Goal: Task Accomplishment & Management: Use online tool/utility

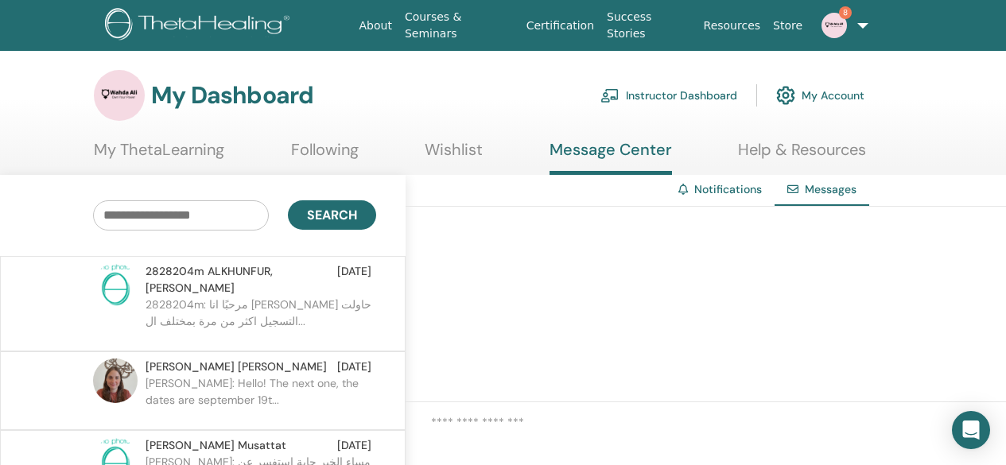
click at [202, 274] on span "2828204m ALKHUNFUR,MARYAM ABDULLAH M" at bounding box center [242, 279] width 192 height 33
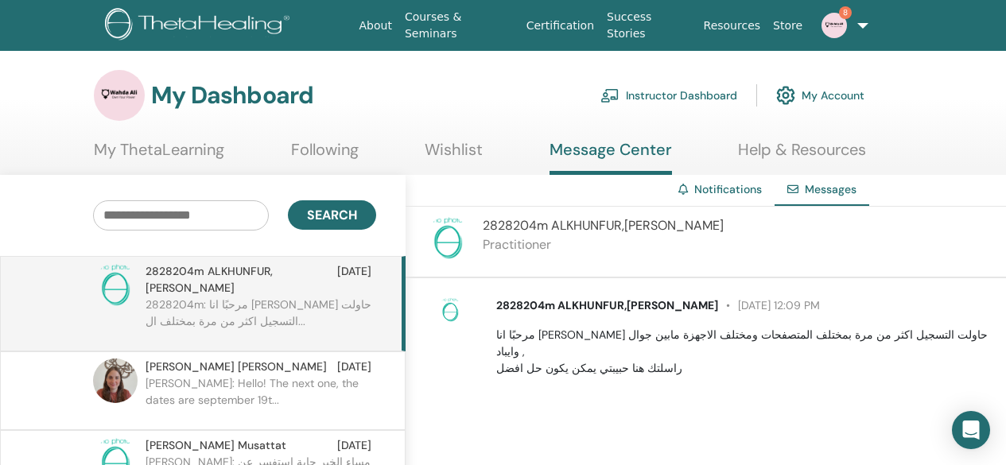
click at [636, 103] on link "Instructor Dashboard" at bounding box center [668, 95] width 137 height 35
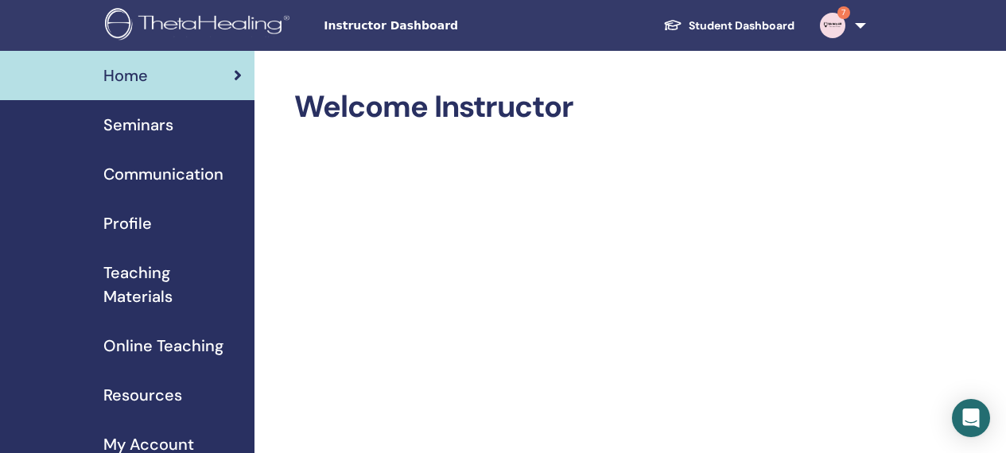
click at [165, 118] on span "Seminars" at bounding box center [138, 125] width 70 height 24
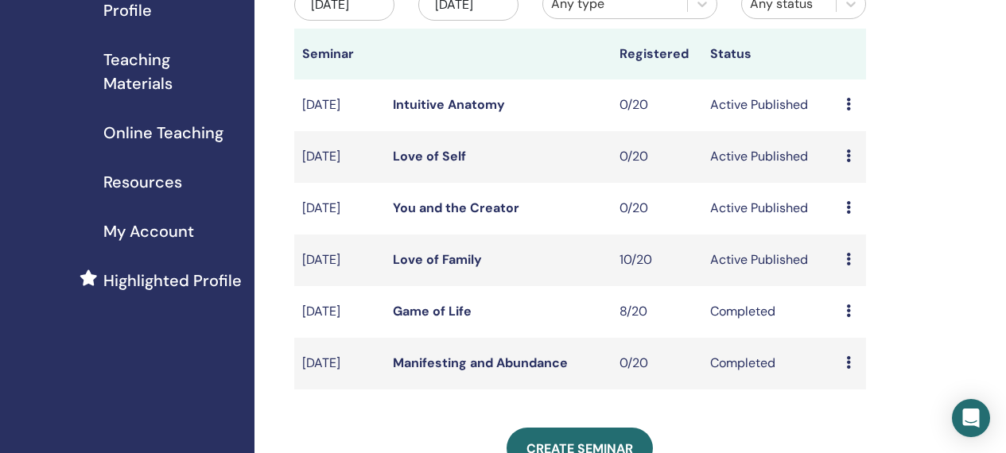
scroll to position [216, 0]
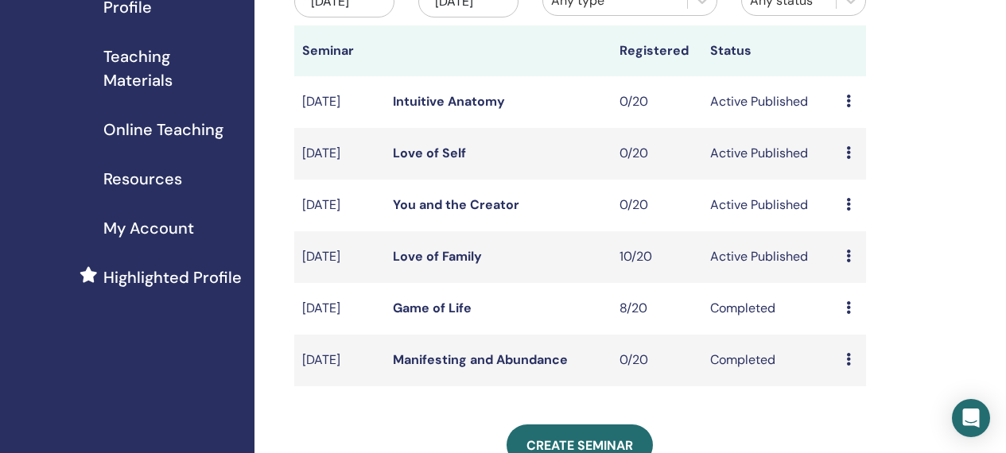
click at [847, 262] on icon at bounding box center [848, 256] width 5 height 13
click at [843, 330] on link "Attendees" at bounding box center [857, 336] width 60 height 17
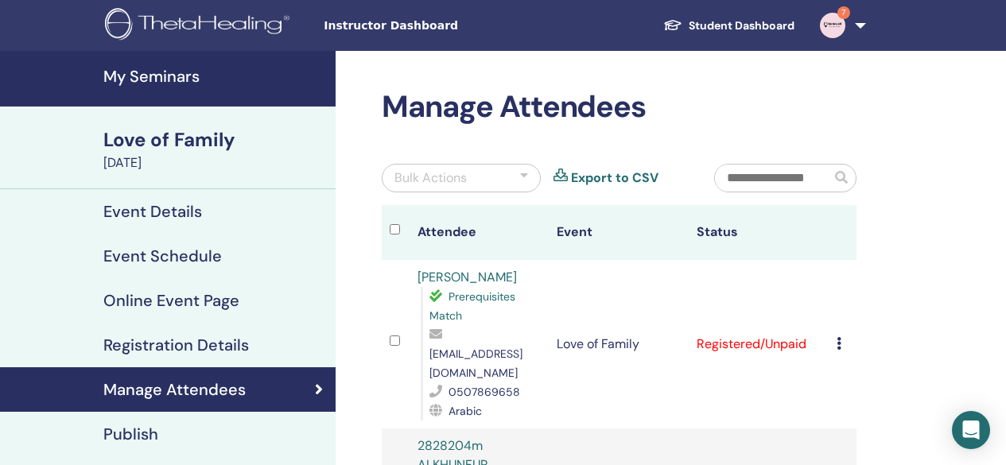
click at [838, 342] on icon at bounding box center [839, 343] width 5 height 13
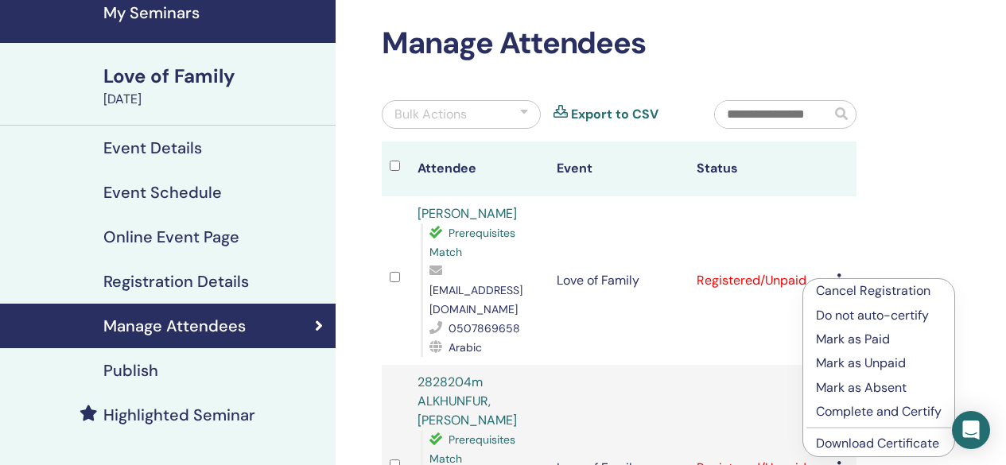
scroll to position [95, 0]
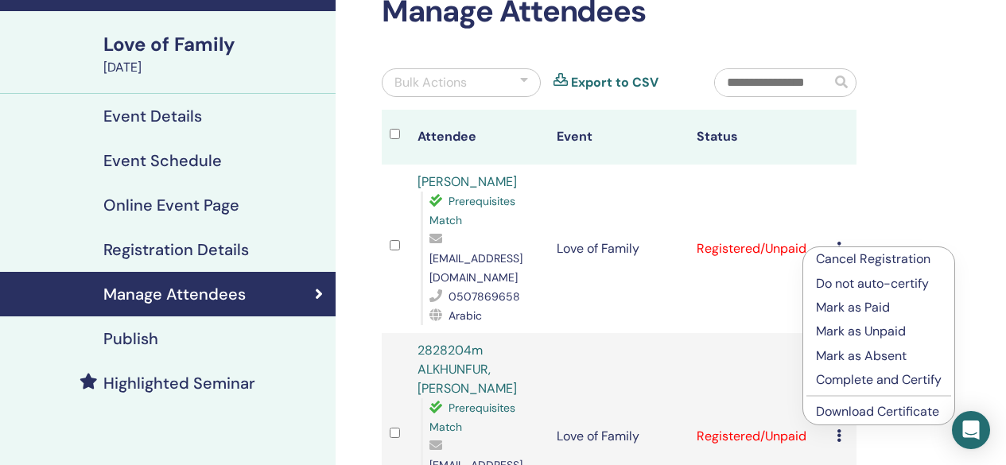
click at [854, 374] on p "Complete and Certify" at bounding box center [879, 380] width 126 height 19
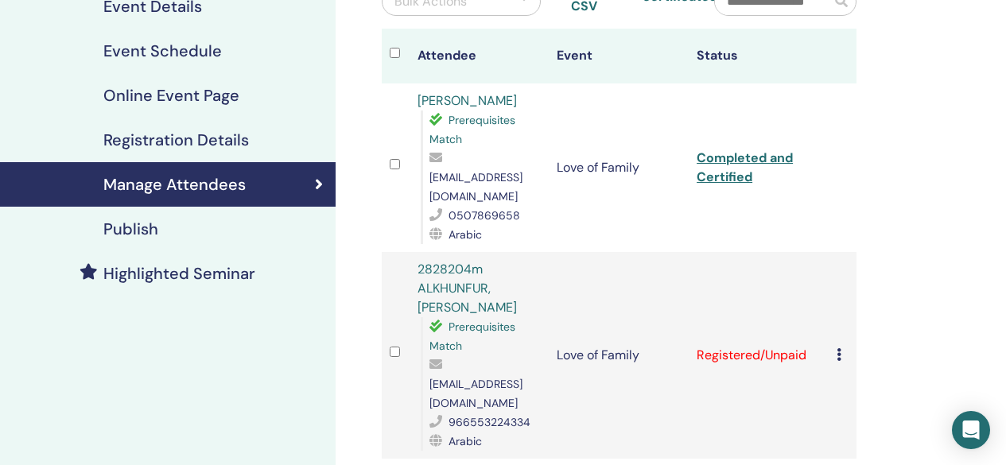
scroll to position [254, 0]
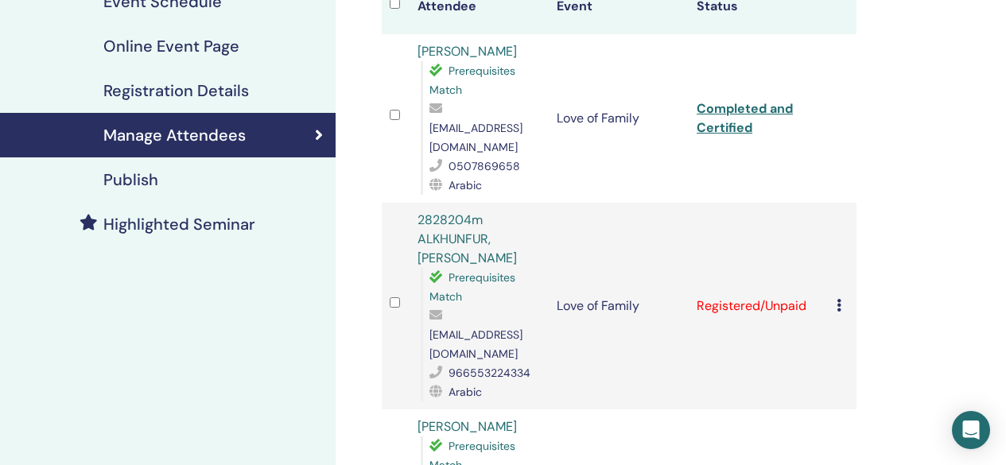
click at [387, 296] on td at bounding box center [396, 306] width 28 height 207
click at [837, 299] on icon at bounding box center [839, 305] width 5 height 13
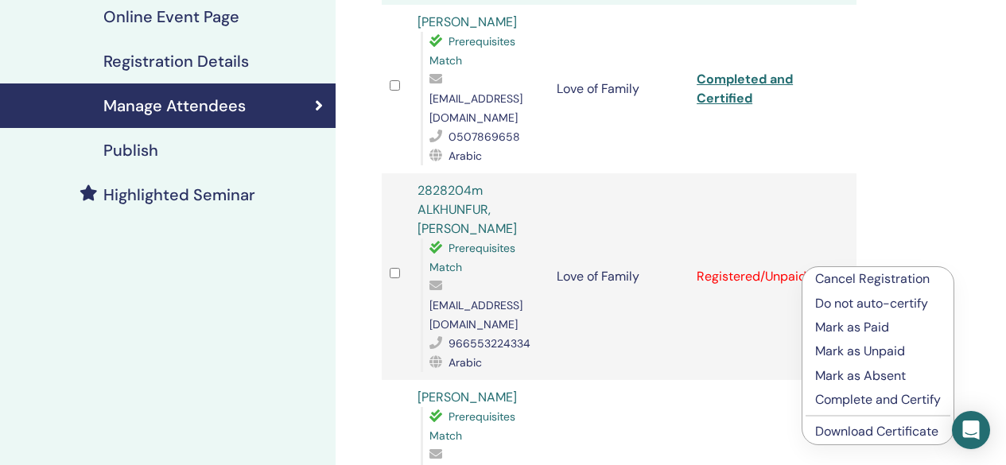
scroll to position [286, 0]
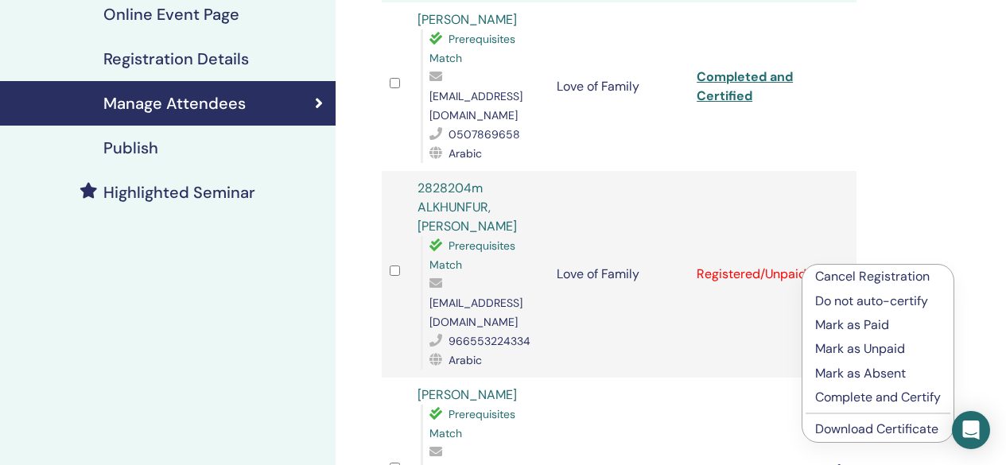
click at [845, 394] on p "Complete and Certify" at bounding box center [878, 397] width 126 height 19
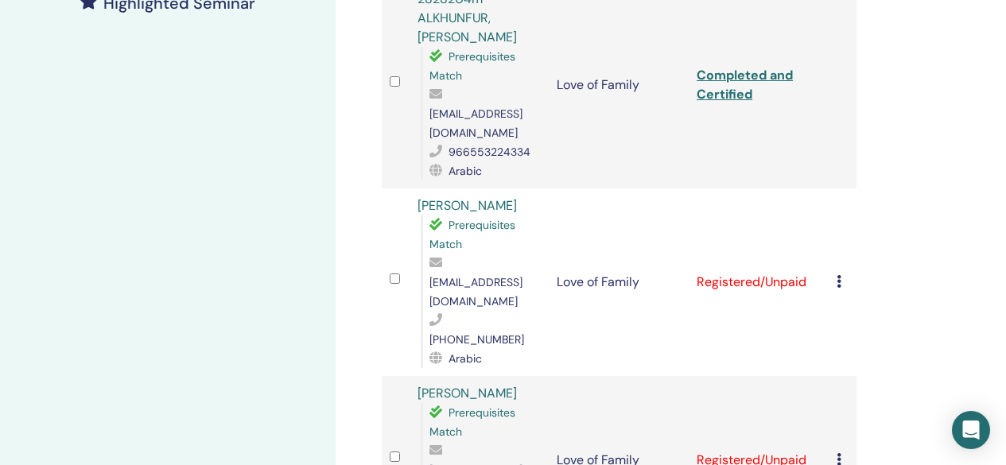
scroll to position [477, 0]
click at [839, 274] on icon at bounding box center [839, 280] width 5 height 13
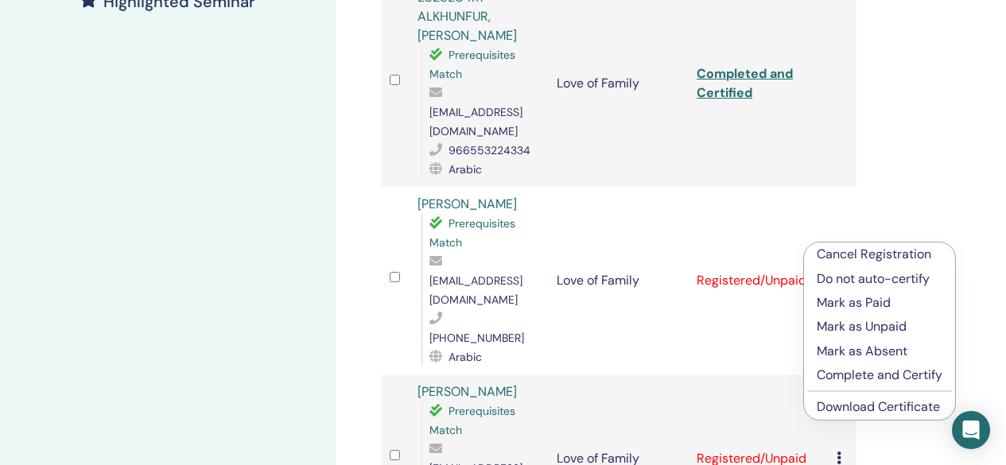
click at [835, 374] on p "Complete and Certify" at bounding box center [880, 375] width 126 height 19
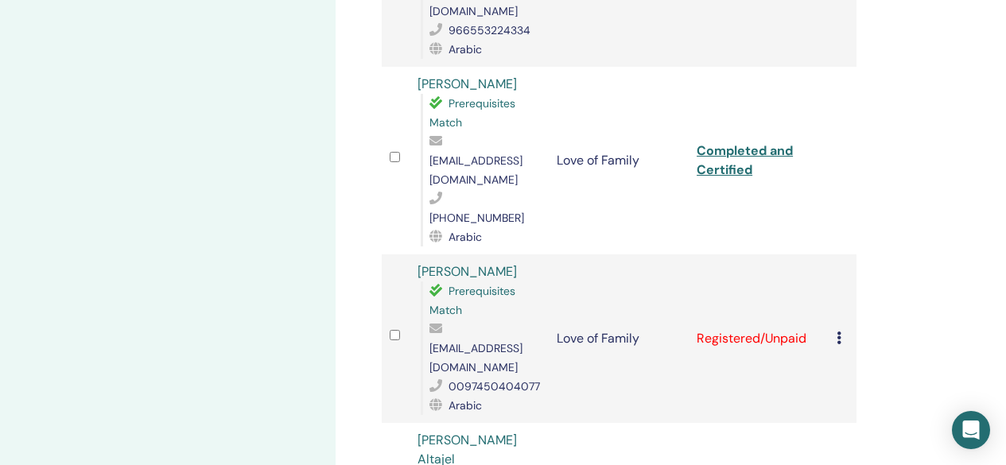
scroll to position [633, 0]
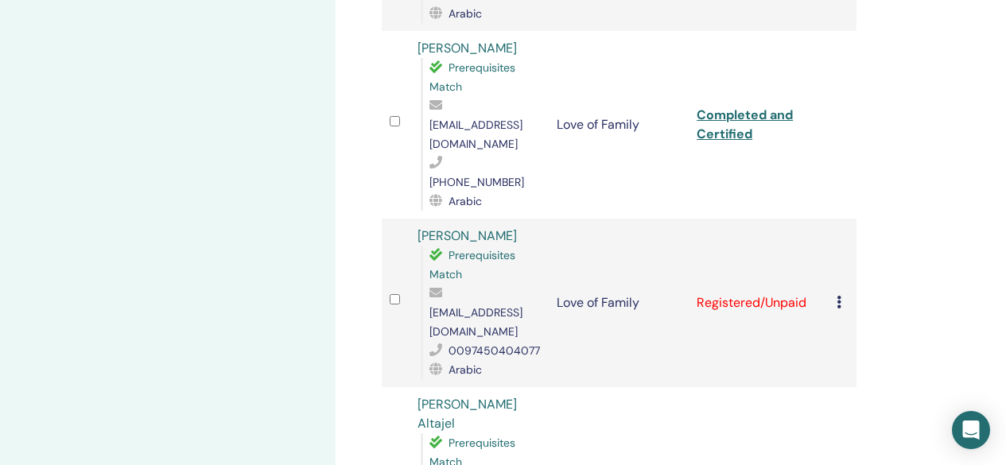
click at [837, 296] on icon at bounding box center [839, 302] width 5 height 13
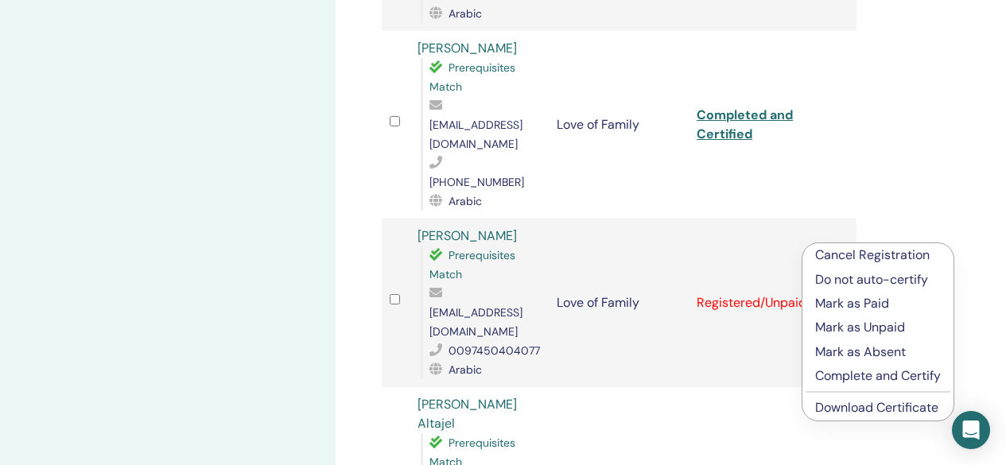
click at [864, 380] on p "Complete and Certify" at bounding box center [878, 376] width 126 height 19
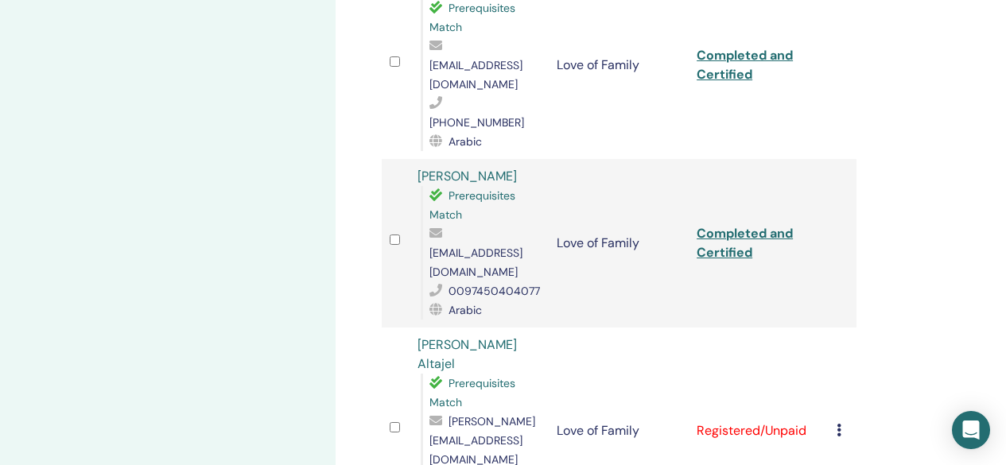
scroll to position [697, 0]
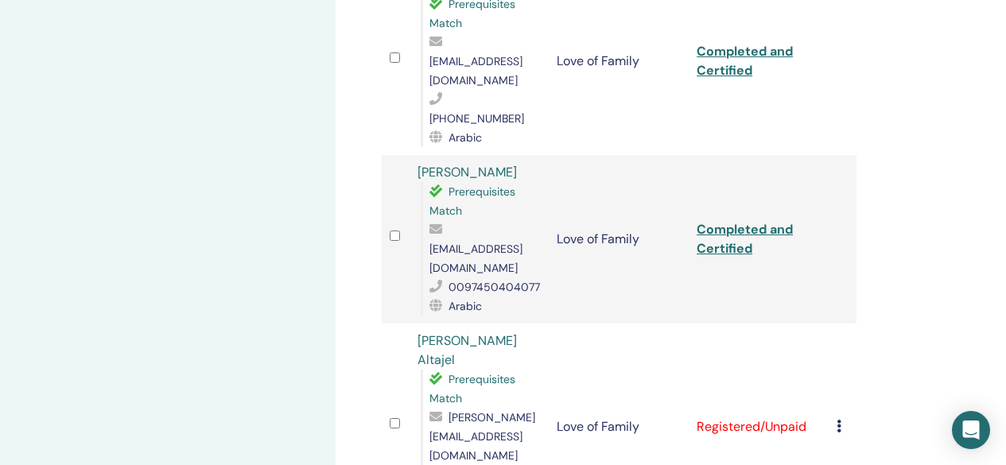
click at [838, 420] on icon at bounding box center [839, 426] width 5 height 13
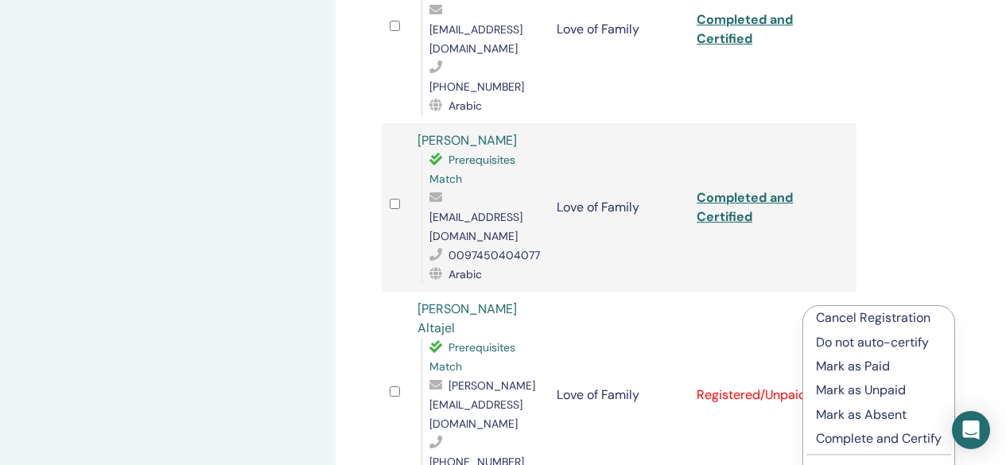
scroll to position [760, 0]
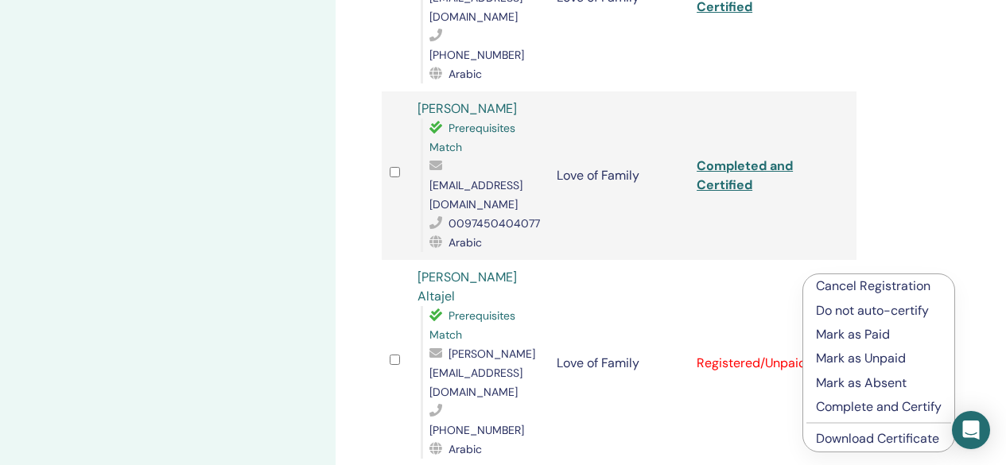
click at [849, 406] on p "Complete and Certify" at bounding box center [879, 407] width 126 height 19
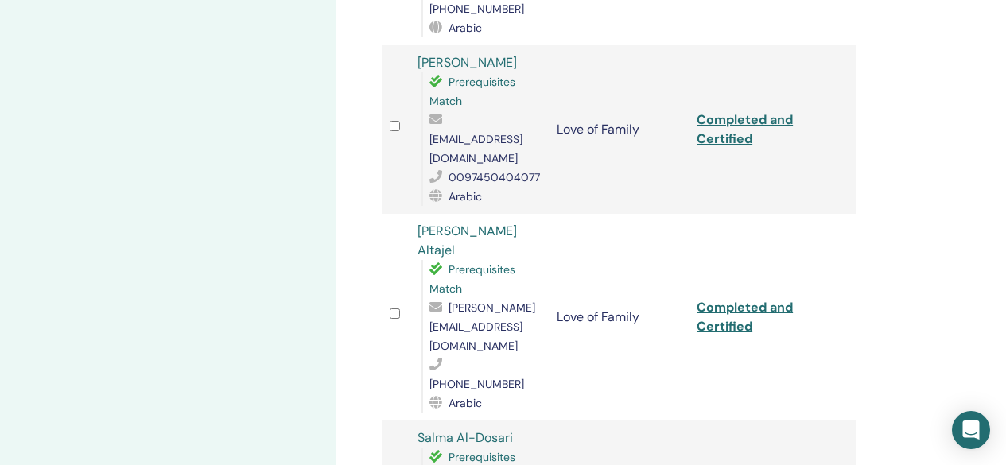
scroll to position [856, 0]
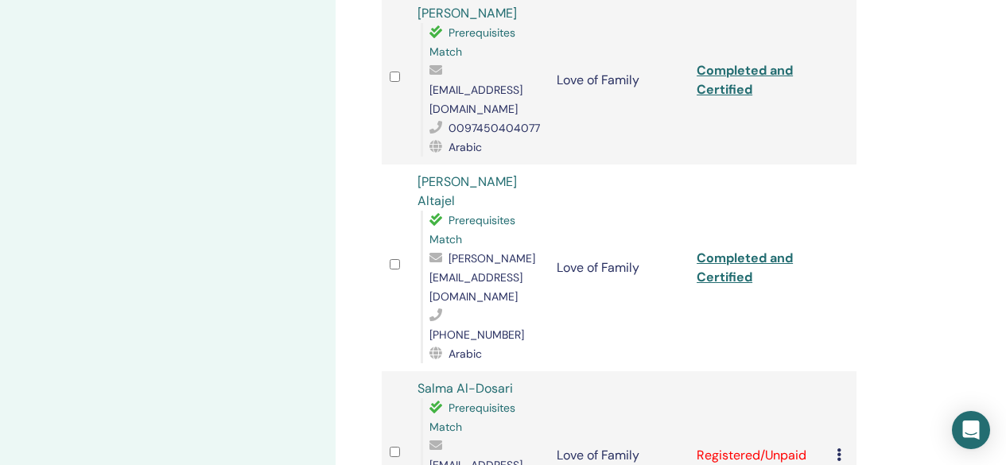
click at [841, 448] on icon at bounding box center [839, 454] width 5 height 13
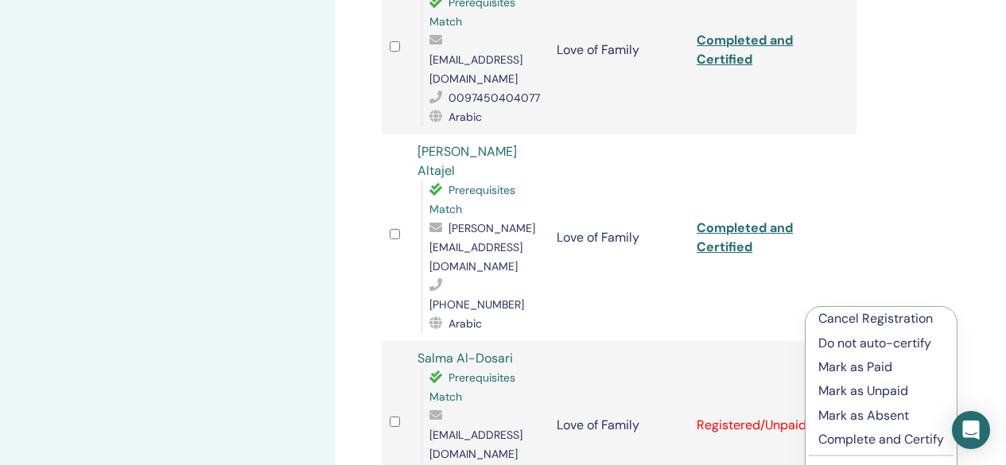
scroll to position [887, 0]
click at [868, 433] on p "Complete and Certify" at bounding box center [881, 438] width 126 height 19
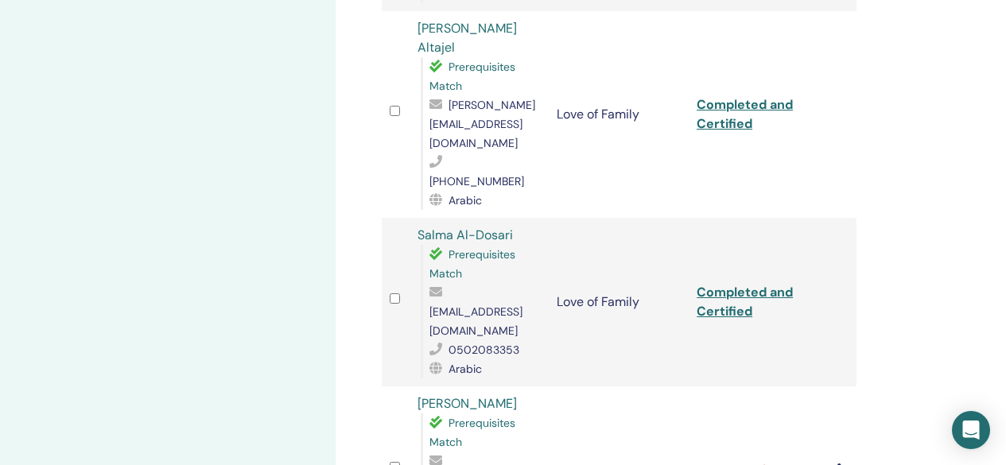
scroll to position [1046, 0]
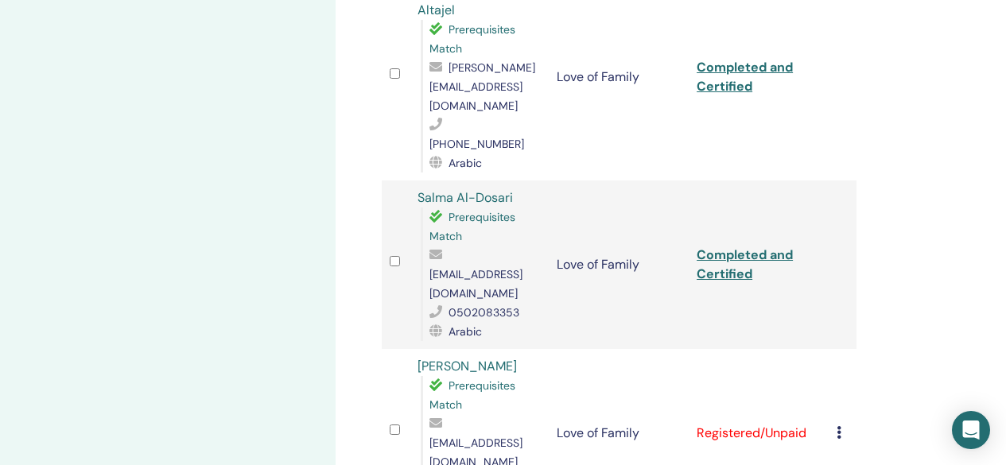
click at [839, 426] on icon at bounding box center [839, 432] width 5 height 13
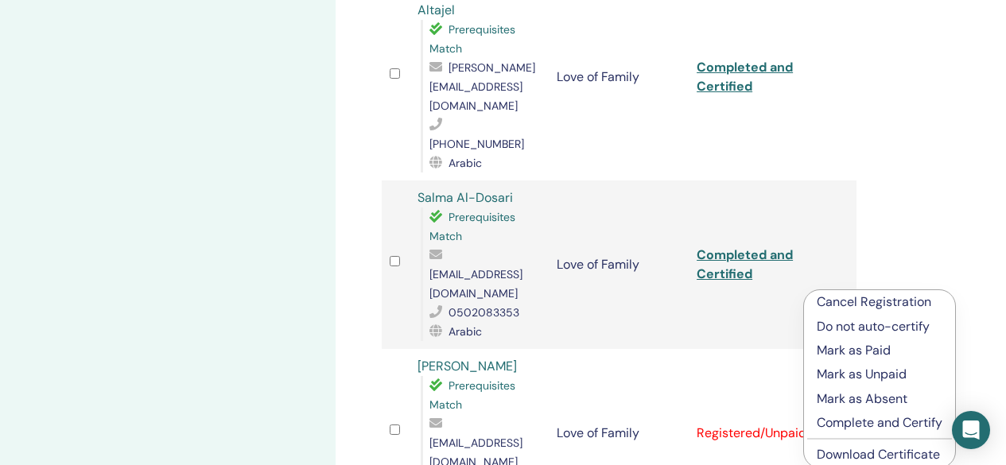
click at [864, 423] on p "Complete and Certify" at bounding box center [880, 422] width 126 height 19
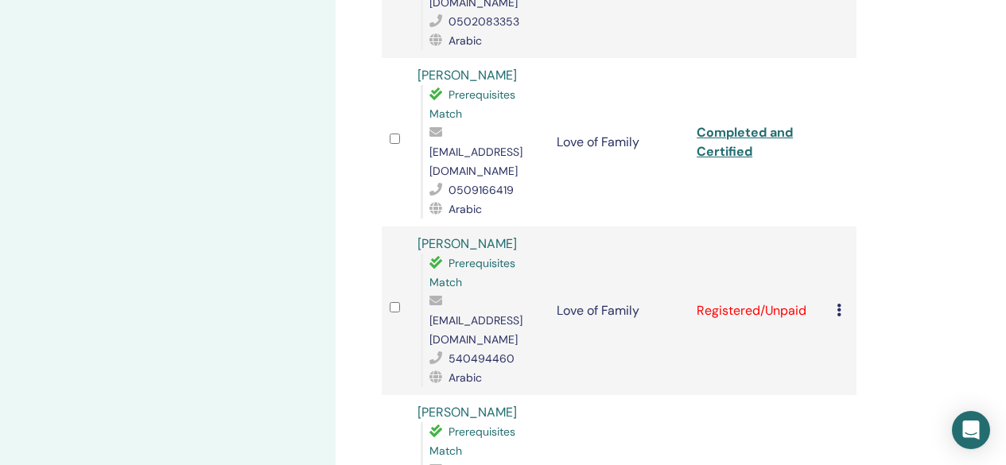
scroll to position [1396, 0]
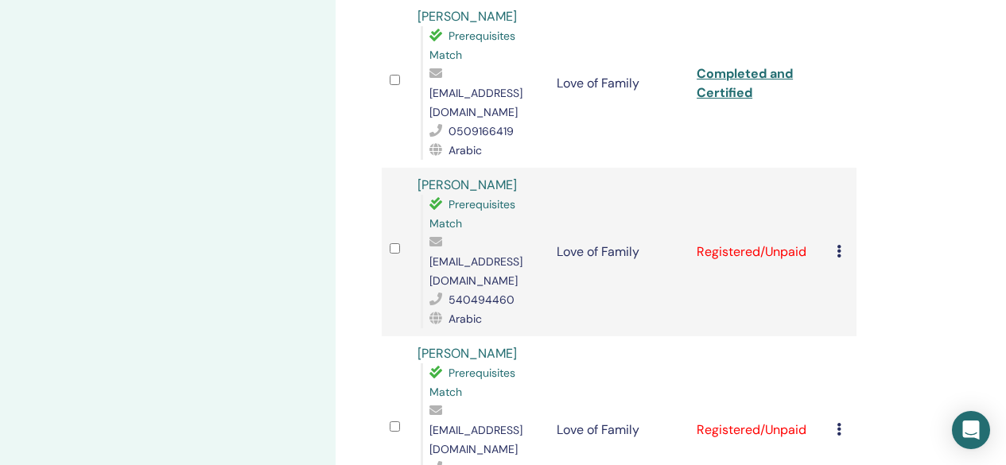
click at [840, 245] on icon at bounding box center [839, 251] width 5 height 13
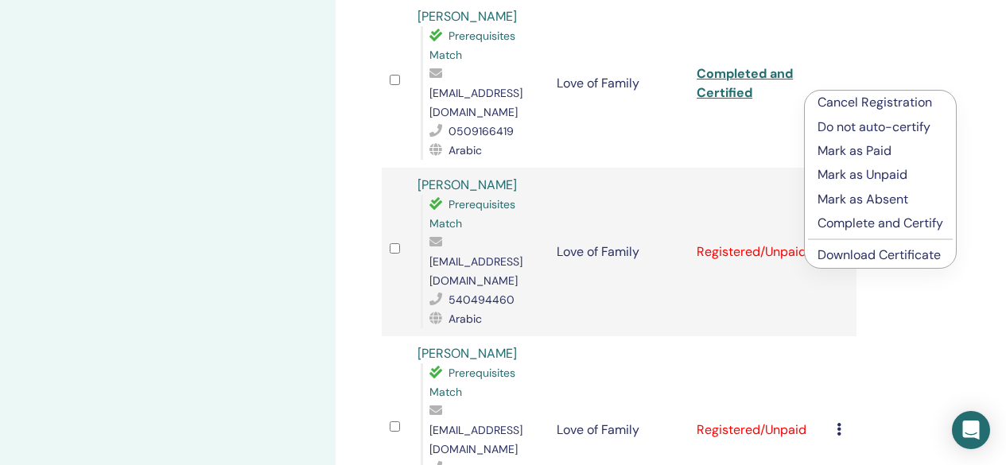
click at [848, 219] on p "Complete and Certify" at bounding box center [880, 223] width 126 height 19
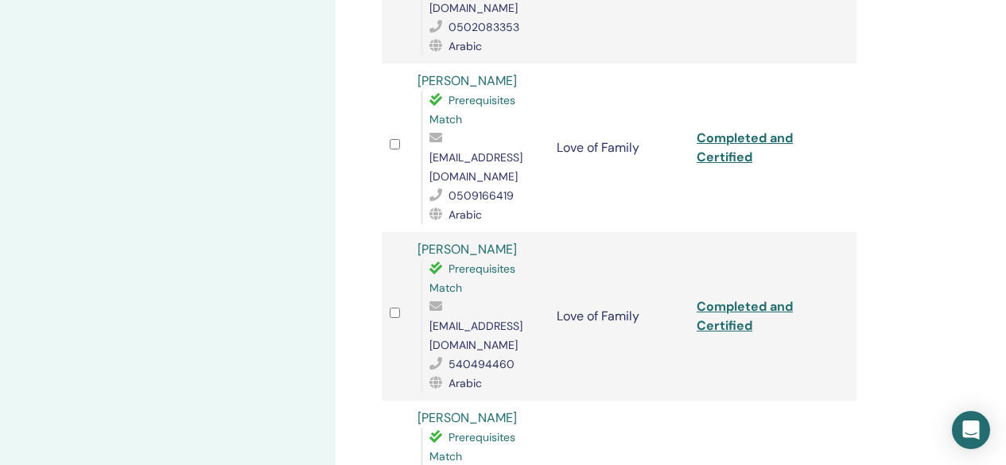
scroll to position [1333, 0]
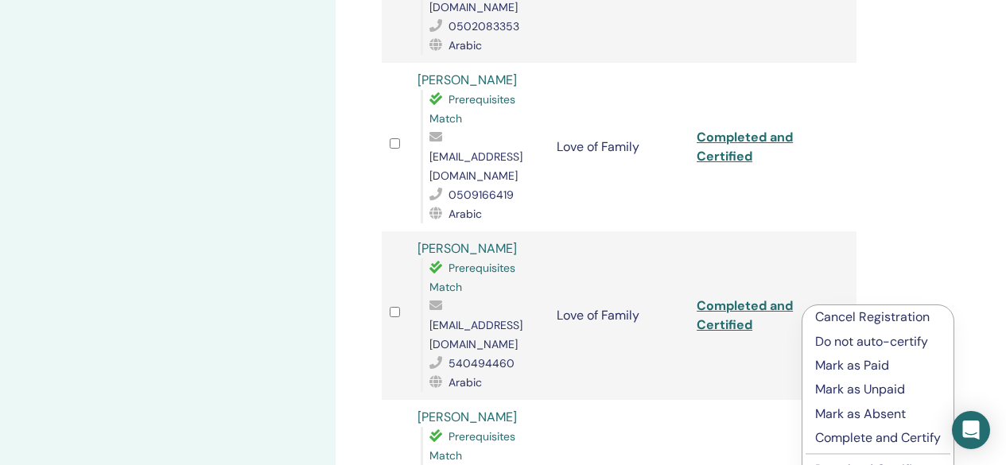
click at [842, 435] on p "Complete and Certify" at bounding box center [878, 438] width 126 height 19
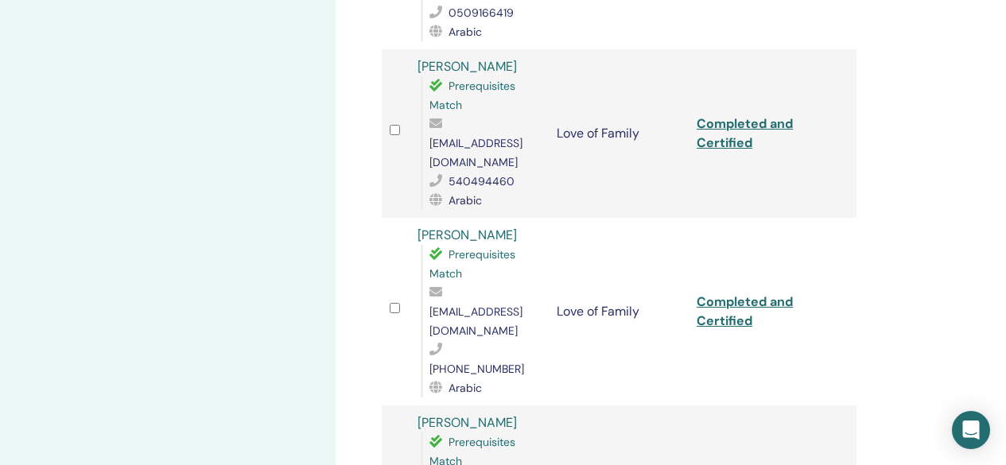
scroll to position [1524, 0]
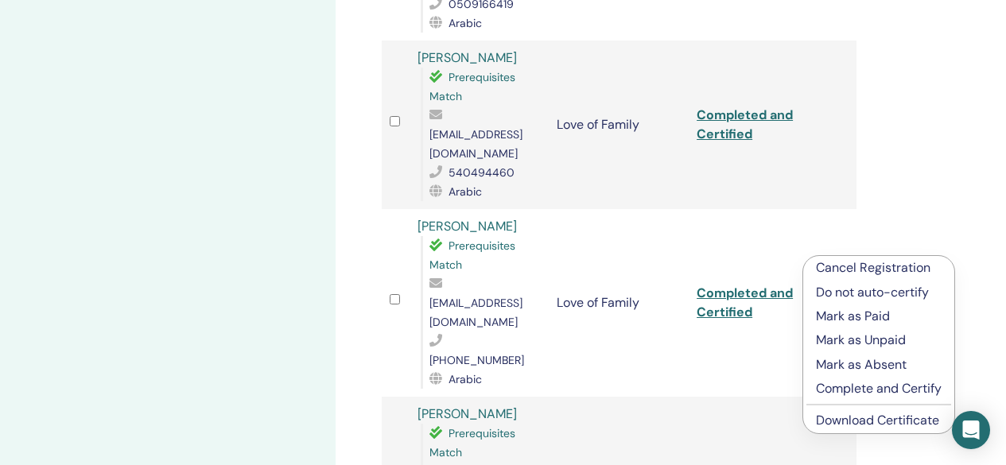
click at [856, 383] on p "Complete and Certify" at bounding box center [879, 388] width 126 height 19
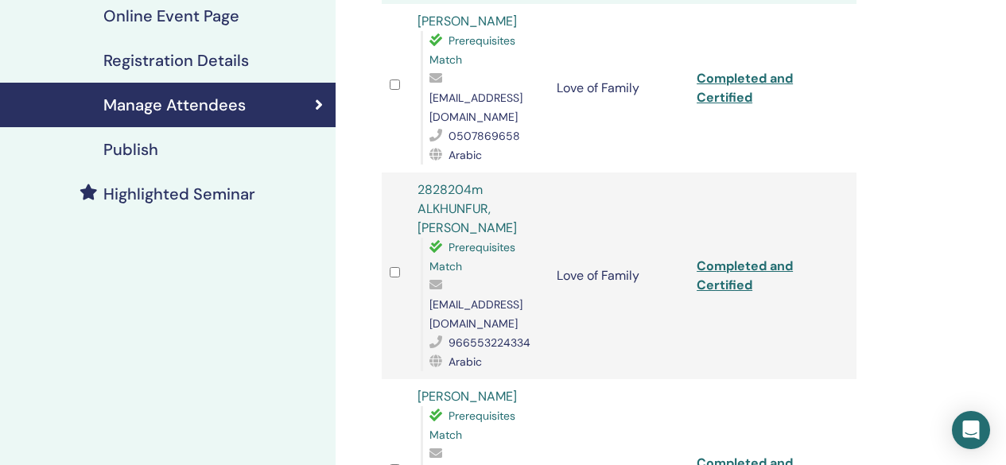
scroll to position [286, 0]
